Goal: Task Accomplishment & Management: Use online tool/utility

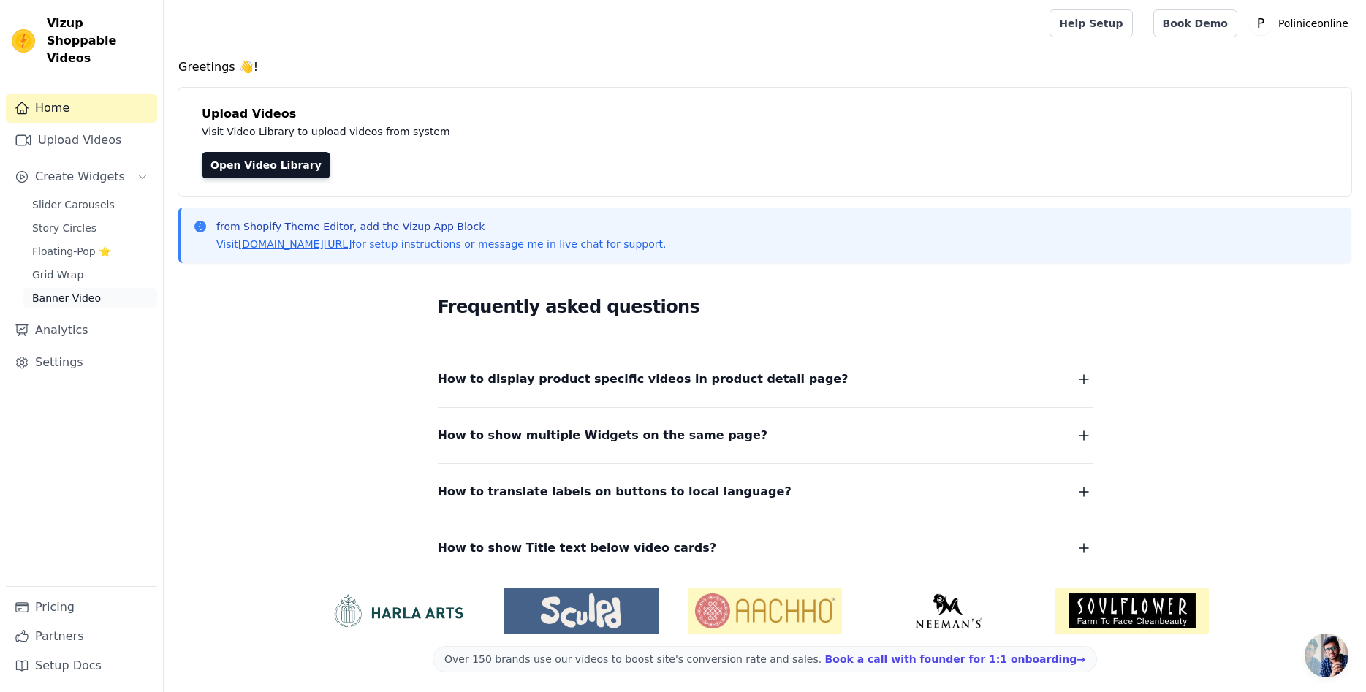
click at [86, 291] on span "Banner Video" at bounding box center [66, 298] width 69 height 15
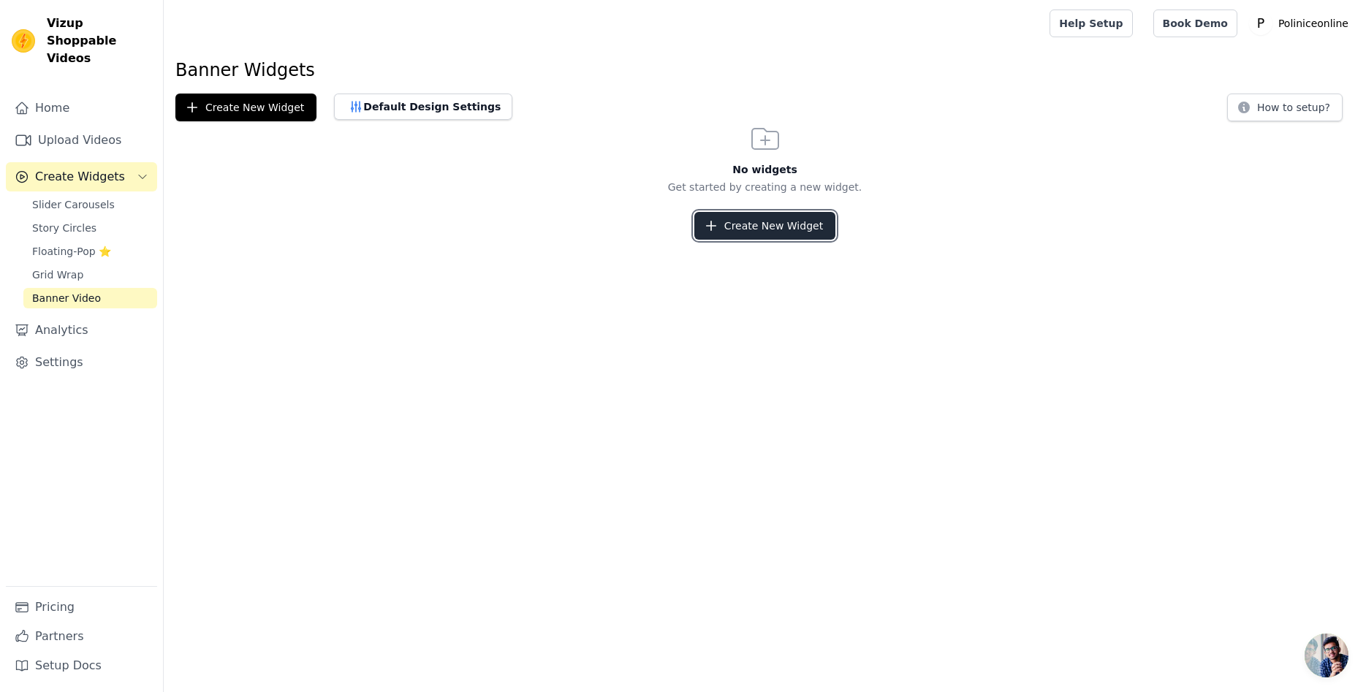
click at [763, 230] on button "Create New Widget" at bounding box center [764, 226] width 141 height 28
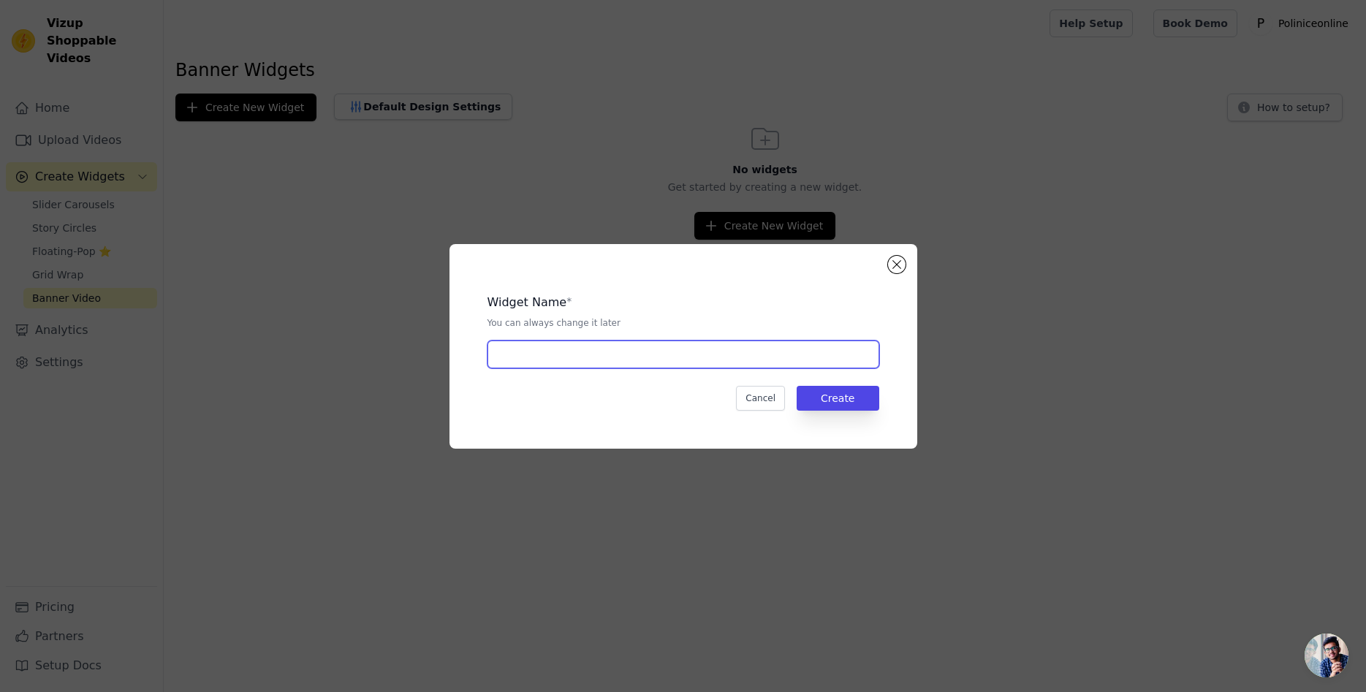
click at [752, 359] on input "text" at bounding box center [684, 355] width 392 height 28
click at [900, 270] on button "Close modal" at bounding box center [897, 265] width 18 height 18
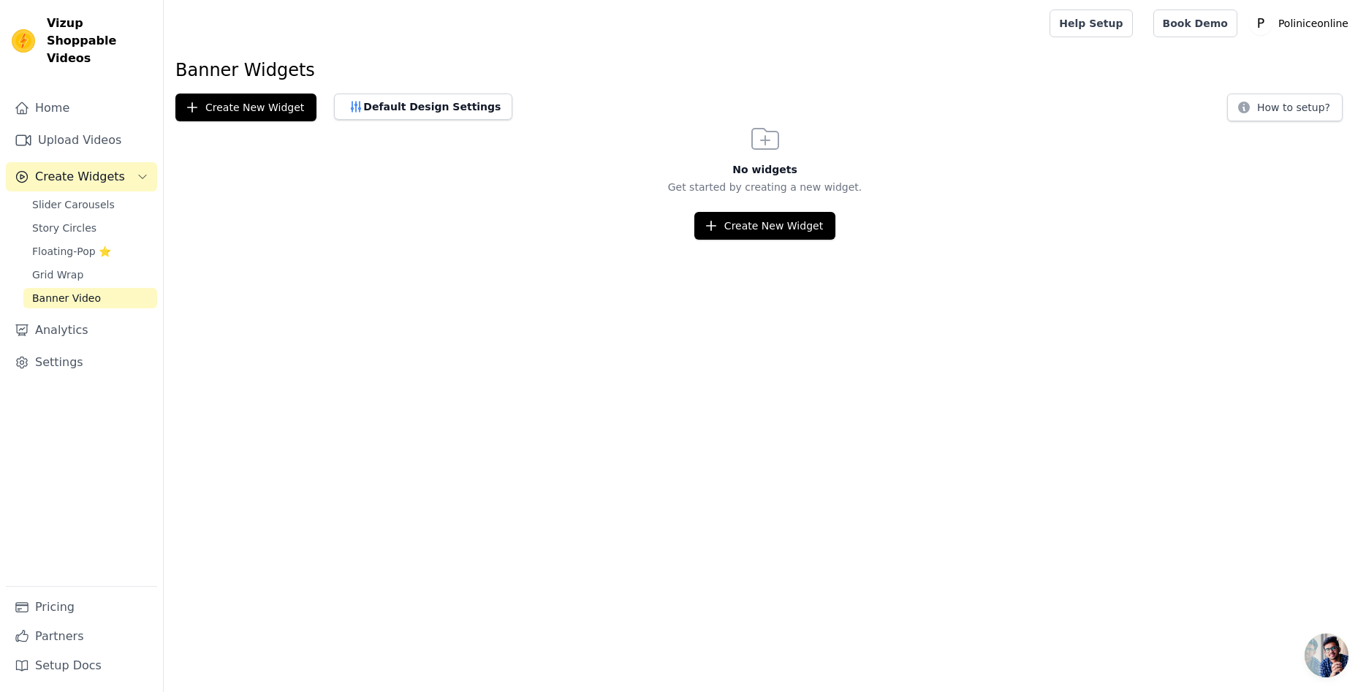
click at [295, 240] on html "Vizup Shoppable Videos Home Upload Videos Create Widgets Slider Carousels Story…" at bounding box center [683, 120] width 1366 height 240
click at [407, 240] on html "Vizup Shoppable Videos Home Upload Videos Create Widgets Slider Carousels Story…" at bounding box center [683, 120] width 1366 height 240
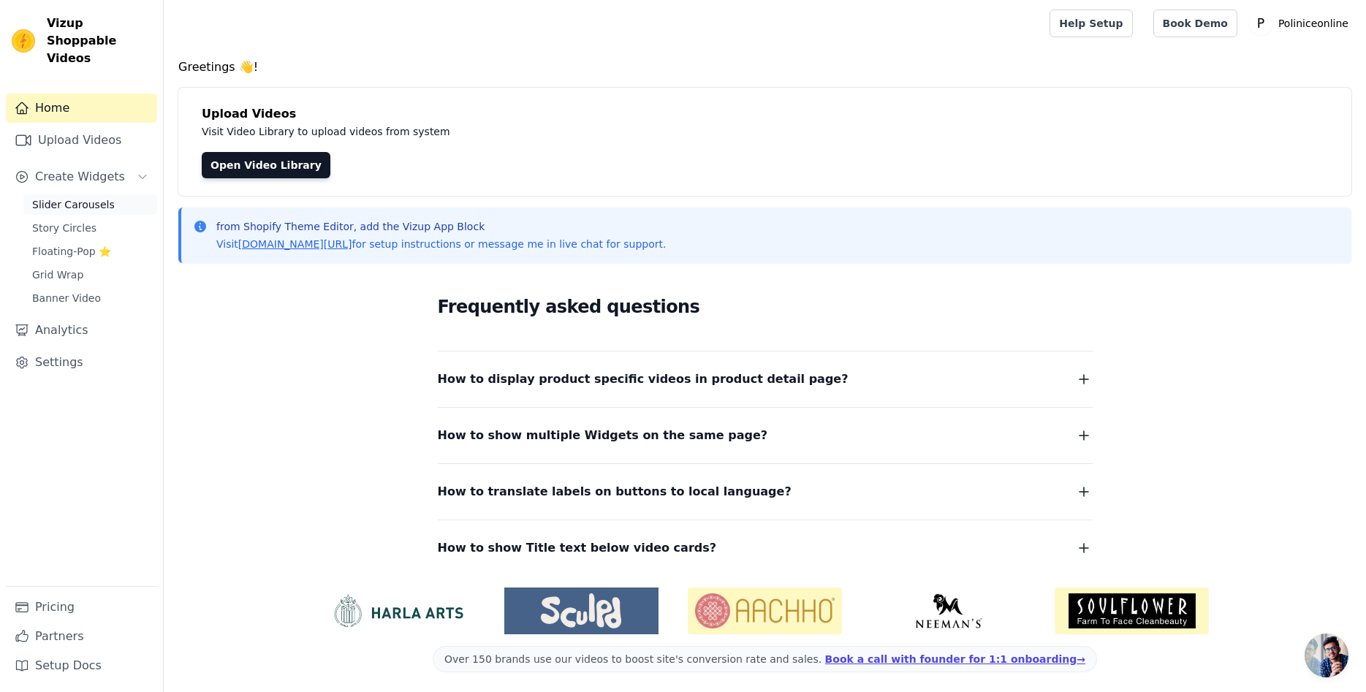
click at [77, 197] on span "Slider Carousels" at bounding box center [73, 204] width 83 height 15
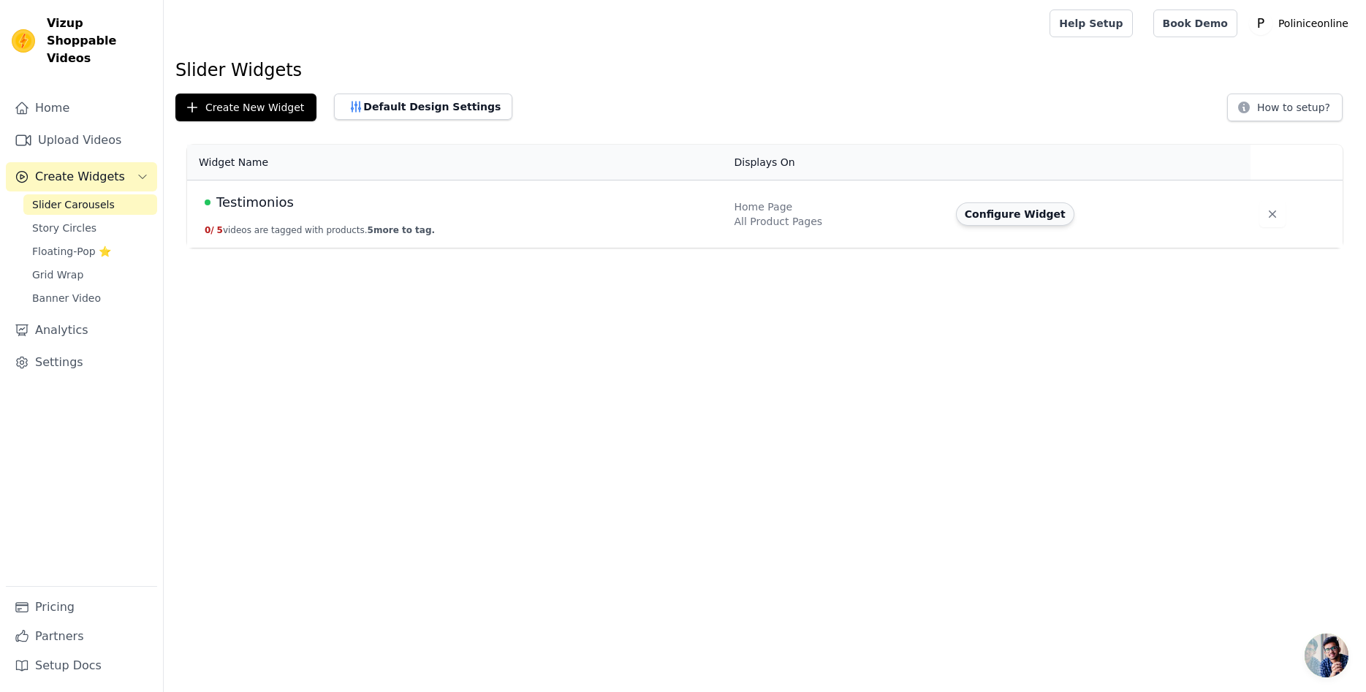
click at [979, 213] on button "Configure Widget" at bounding box center [1015, 213] width 118 height 23
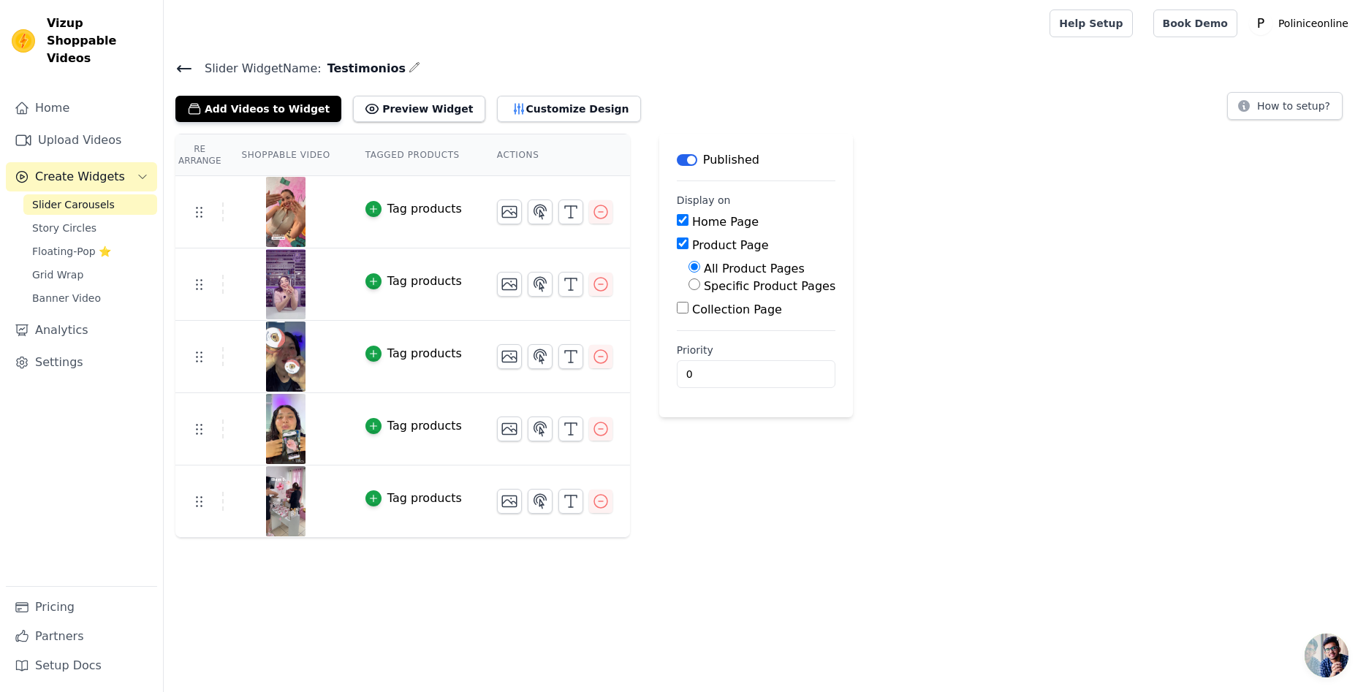
click at [292, 156] on th "Shoppable Video" at bounding box center [286, 155] width 124 height 42
click at [276, 111] on button "Add Videos to Widget" at bounding box center [258, 109] width 166 height 26
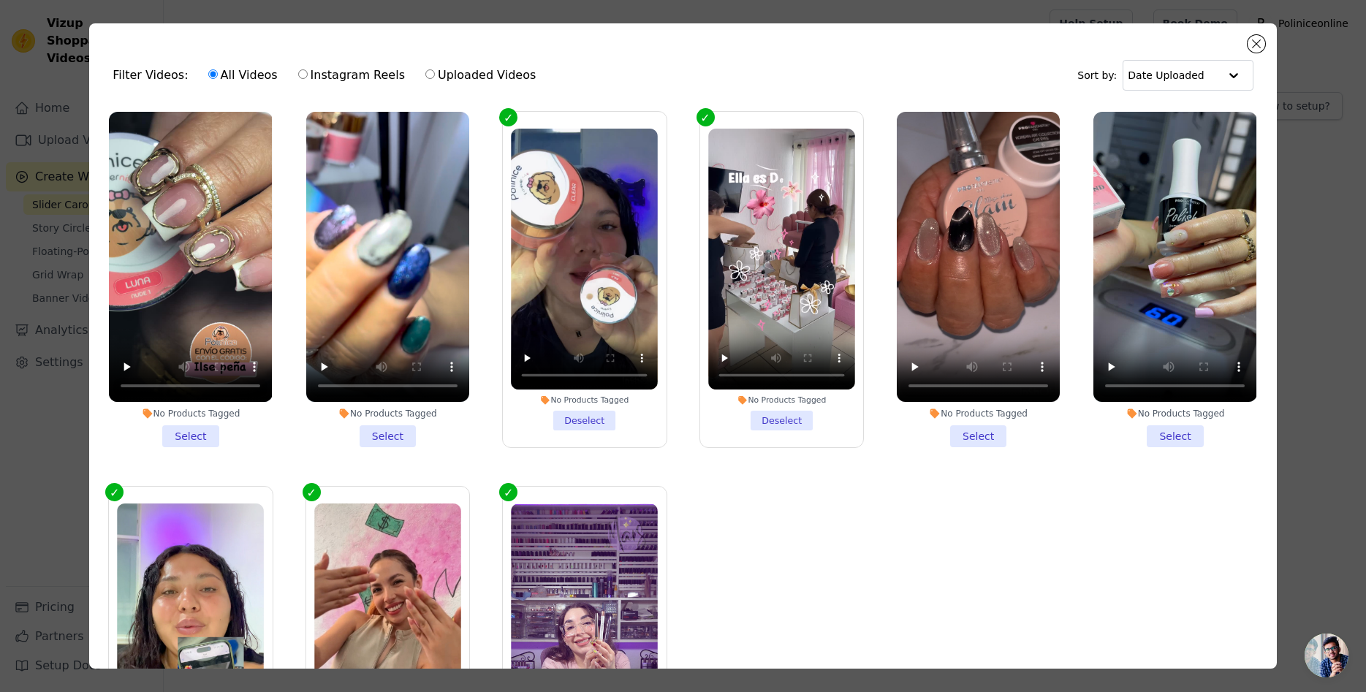
click at [452, 80] on label "Uploaded Videos" at bounding box center [481, 75] width 112 height 19
click at [435, 79] on input "Uploaded Videos" at bounding box center [430, 74] width 10 height 10
radio input "true"
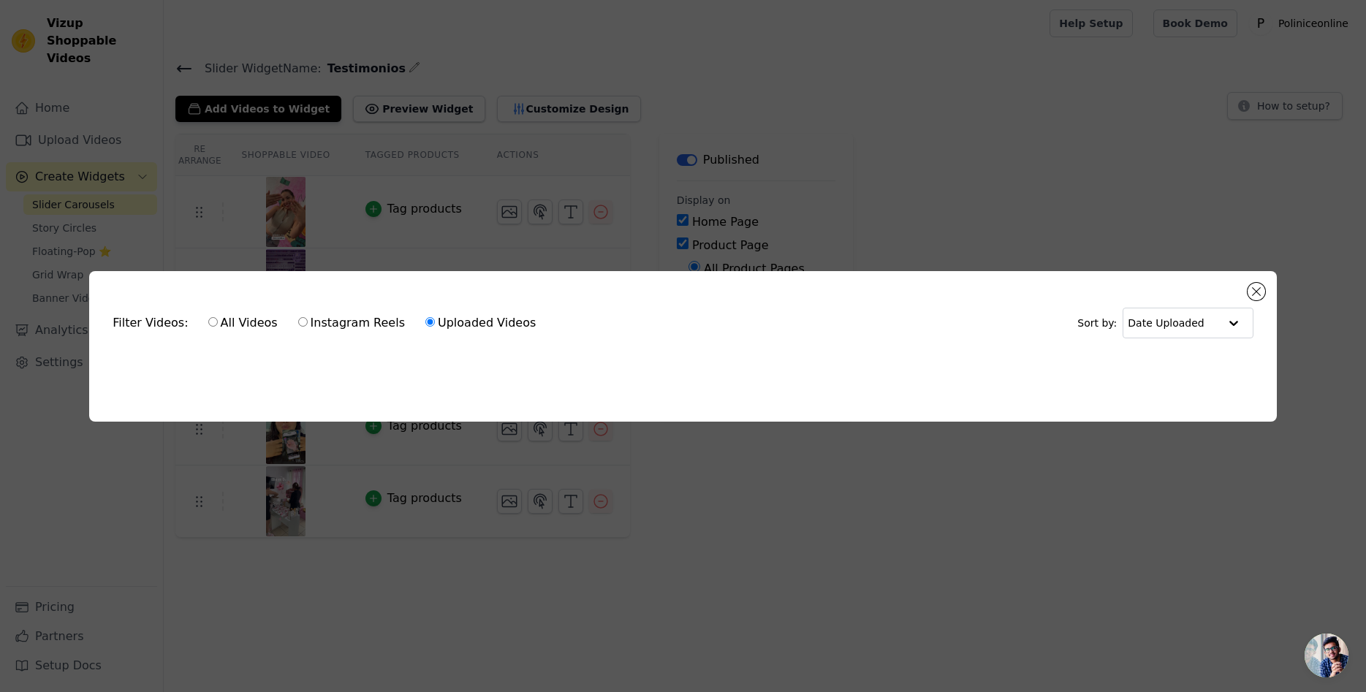
click at [230, 329] on label "All Videos" at bounding box center [243, 323] width 71 height 19
click at [218, 327] on input "All Videos" at bounding box center [213, 322] width 10 height 10
radio input "true"
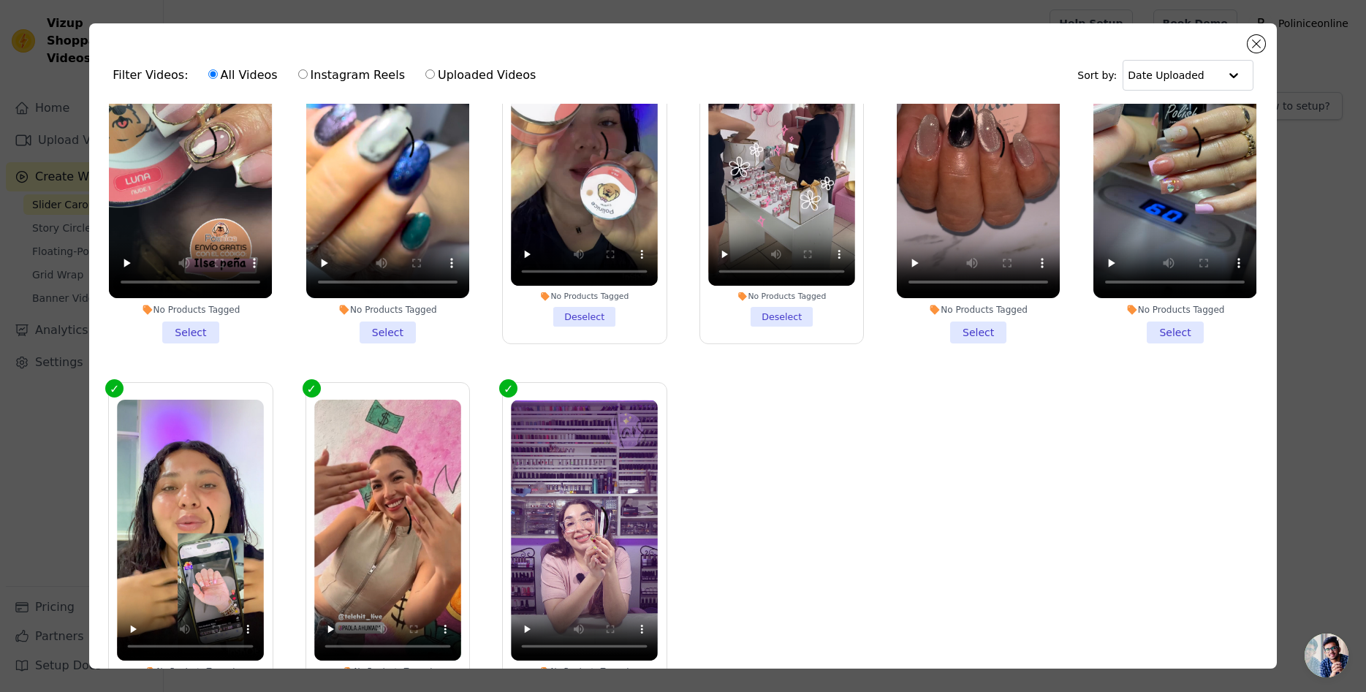
scroll to position [105, 0]
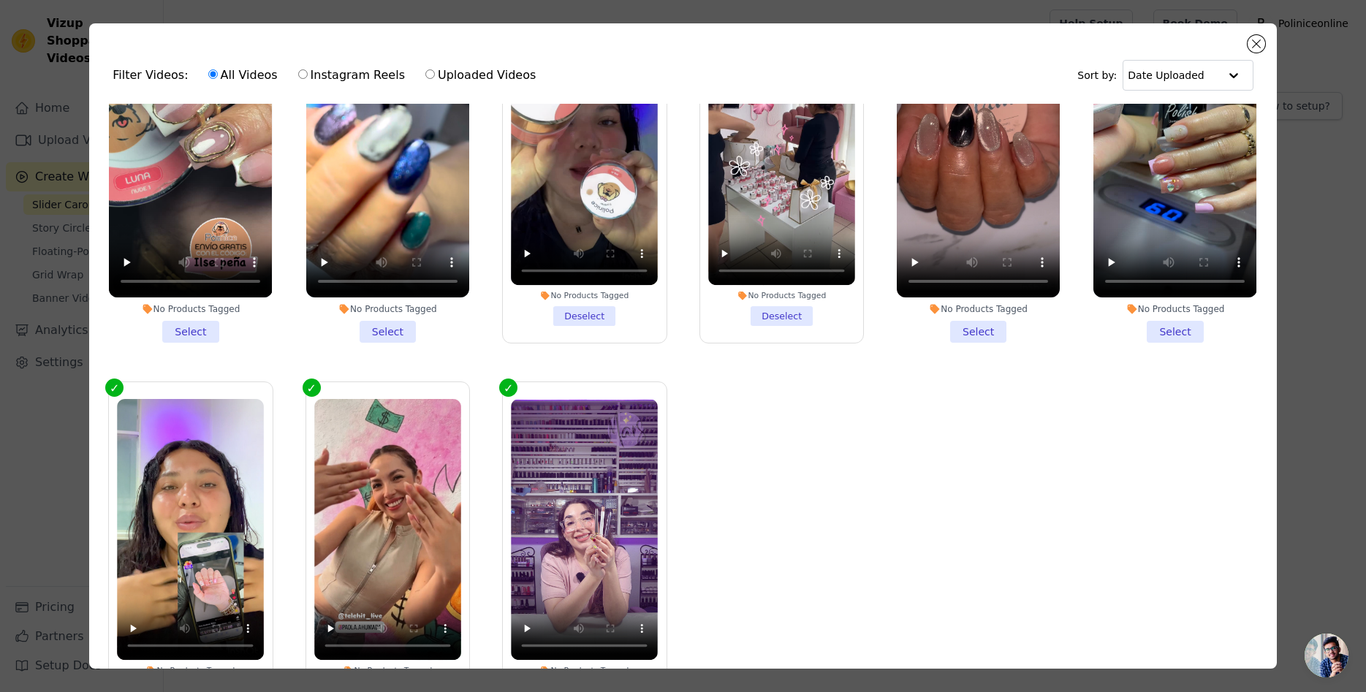
click at [446, 76] on label "Uploaded Videos" at bounding box center [481, 75] width 112 height 19
click at [435, 76] on input "Uploaded Videos" at bounding box center [430, 74] width 10 height 10
radio input "true"
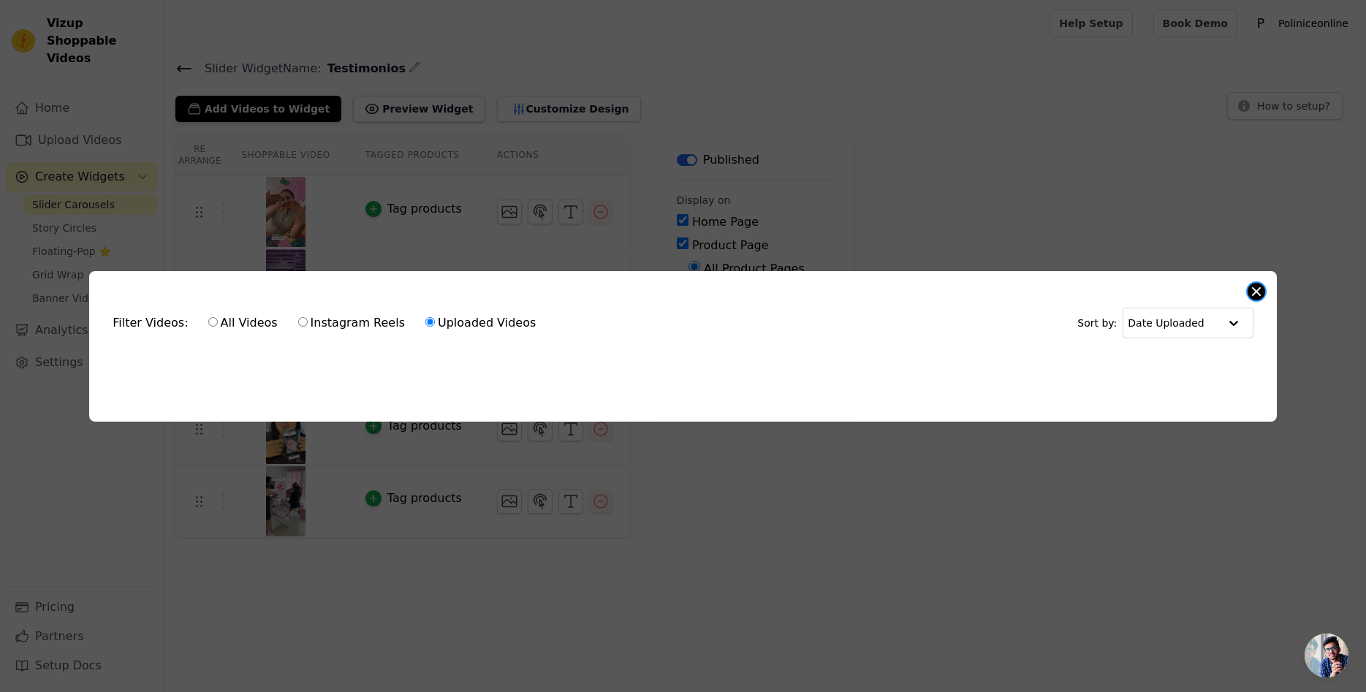
click at [1259, 296] on button "Close modal" at bounding box center [1257, 292] width 18 height 18
